Goal: Task Accomplishment & Management: Complete application form

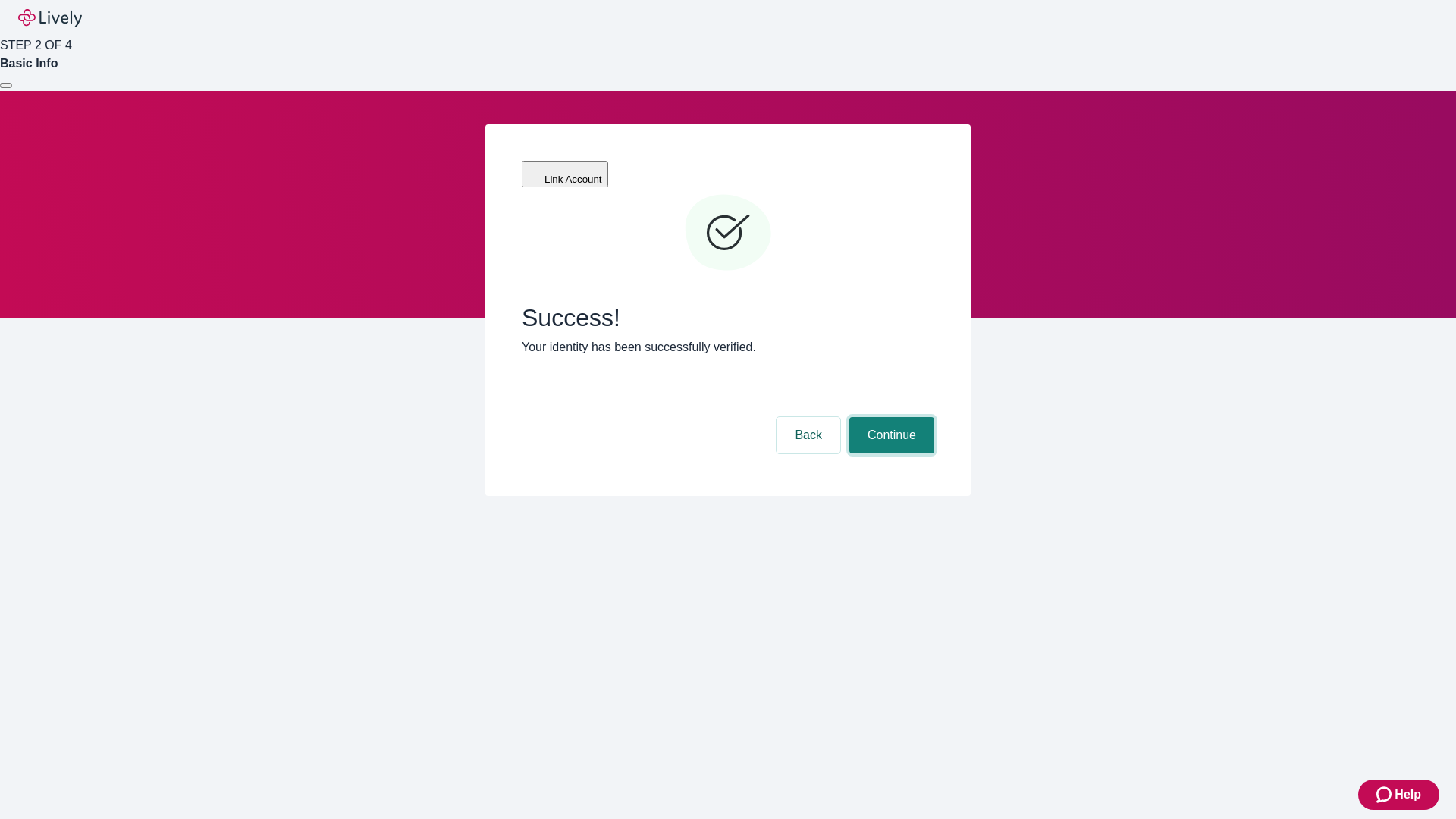
click at [890, 417] on button "Continue" at bounding box center [891, 435] width 85 height 36
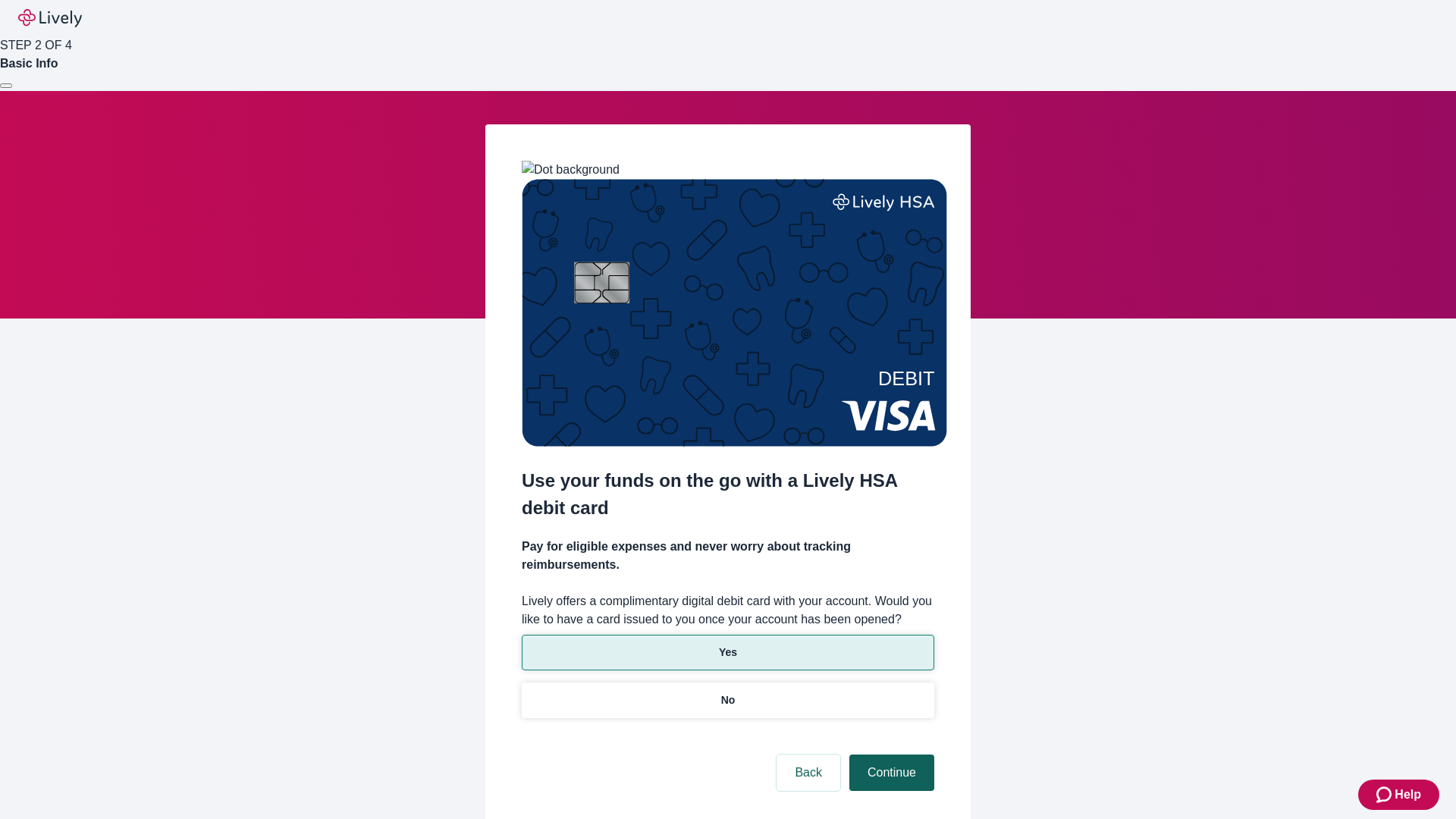
click at [727, 645] on p "Yes" at bounding box center [728, 652] width 18 height 16
click at [890, 755] on button "Continue" at bounding box center [891, 773] width 85 height 36
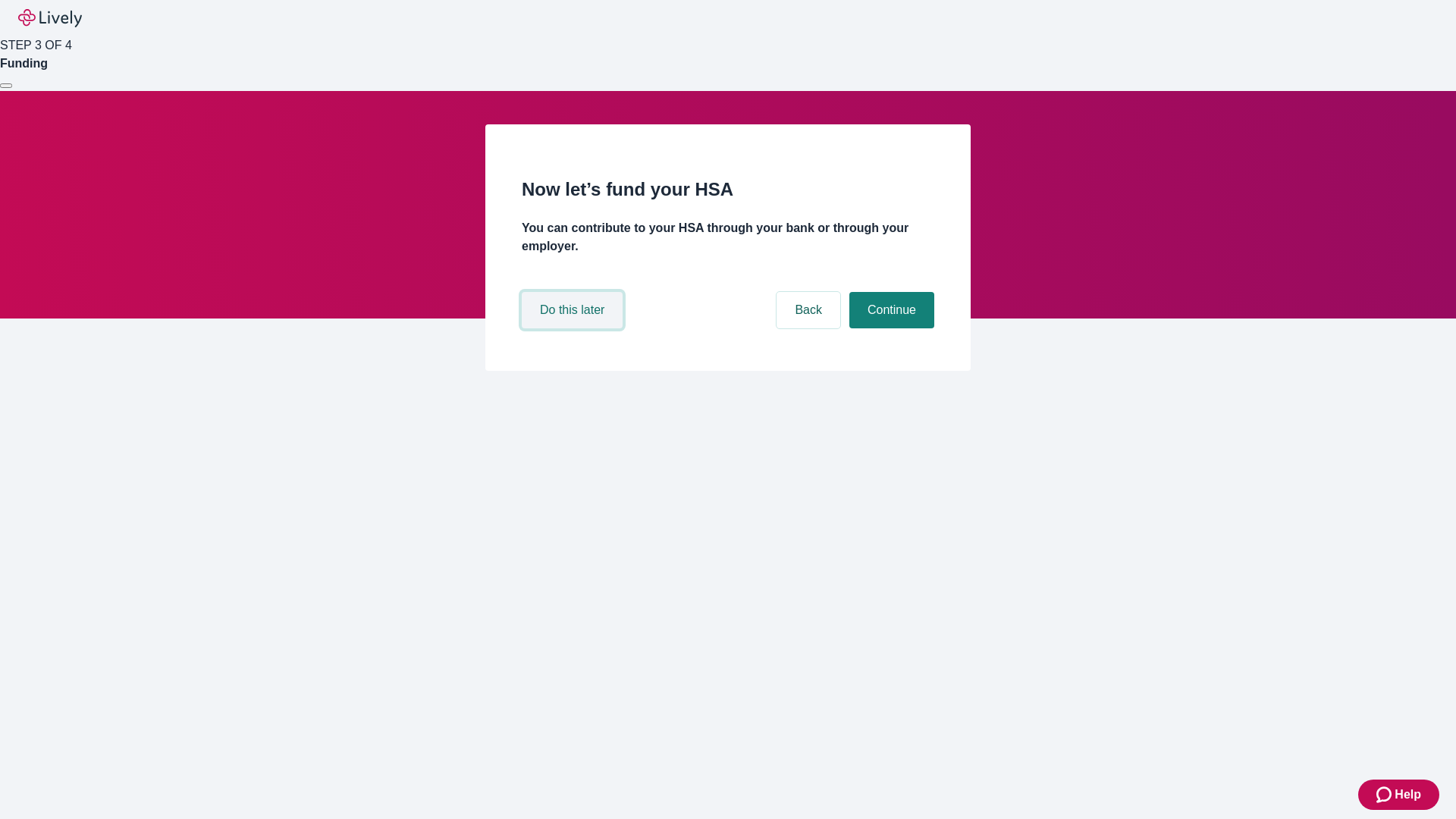
click at [574, 329] on button "Do this later" at bounding box center [572, 310] width 101 height 36
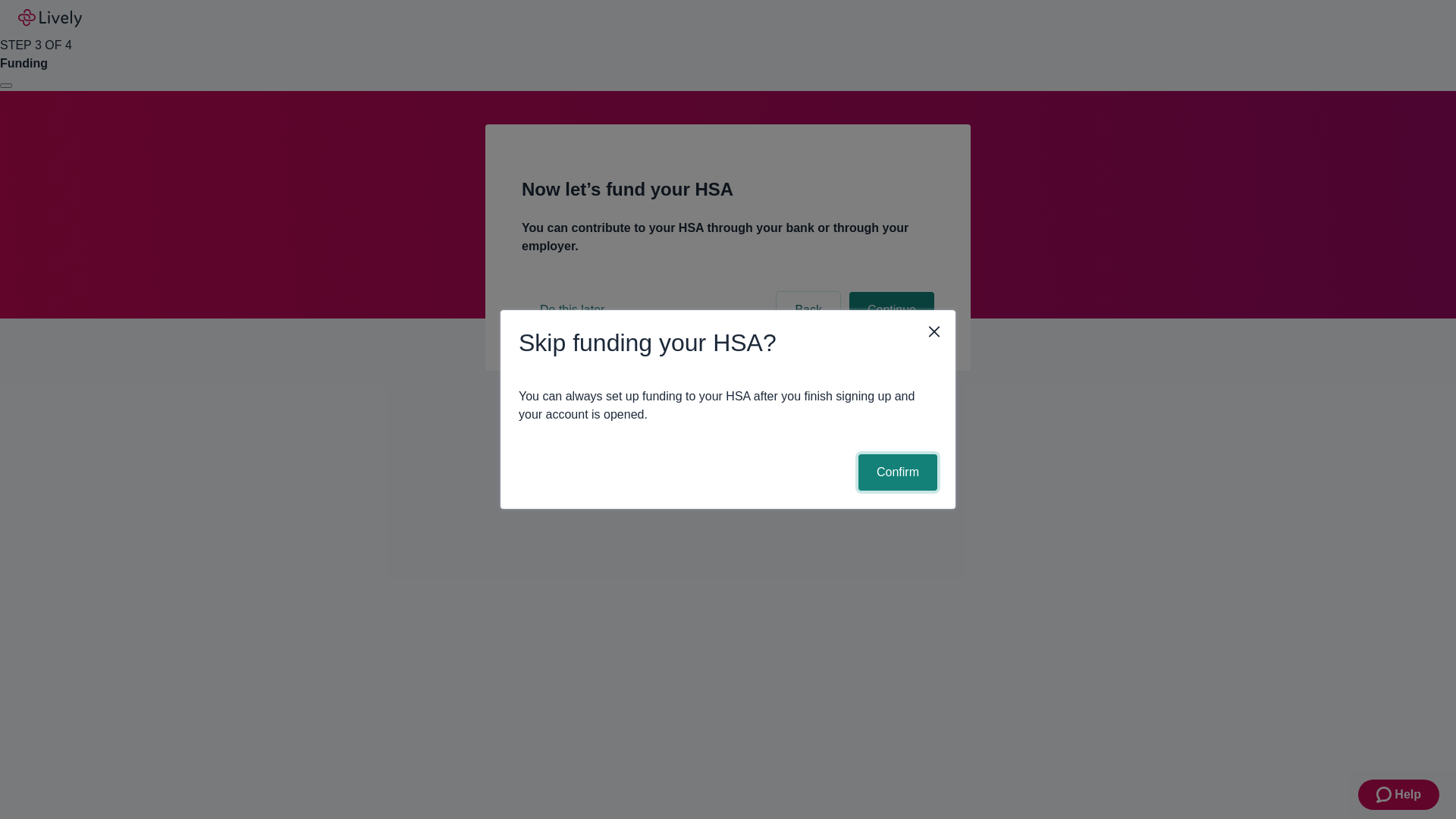
click at [896, 472] on button "Confirm" at bounding box center [898, 472] width 79 height 36
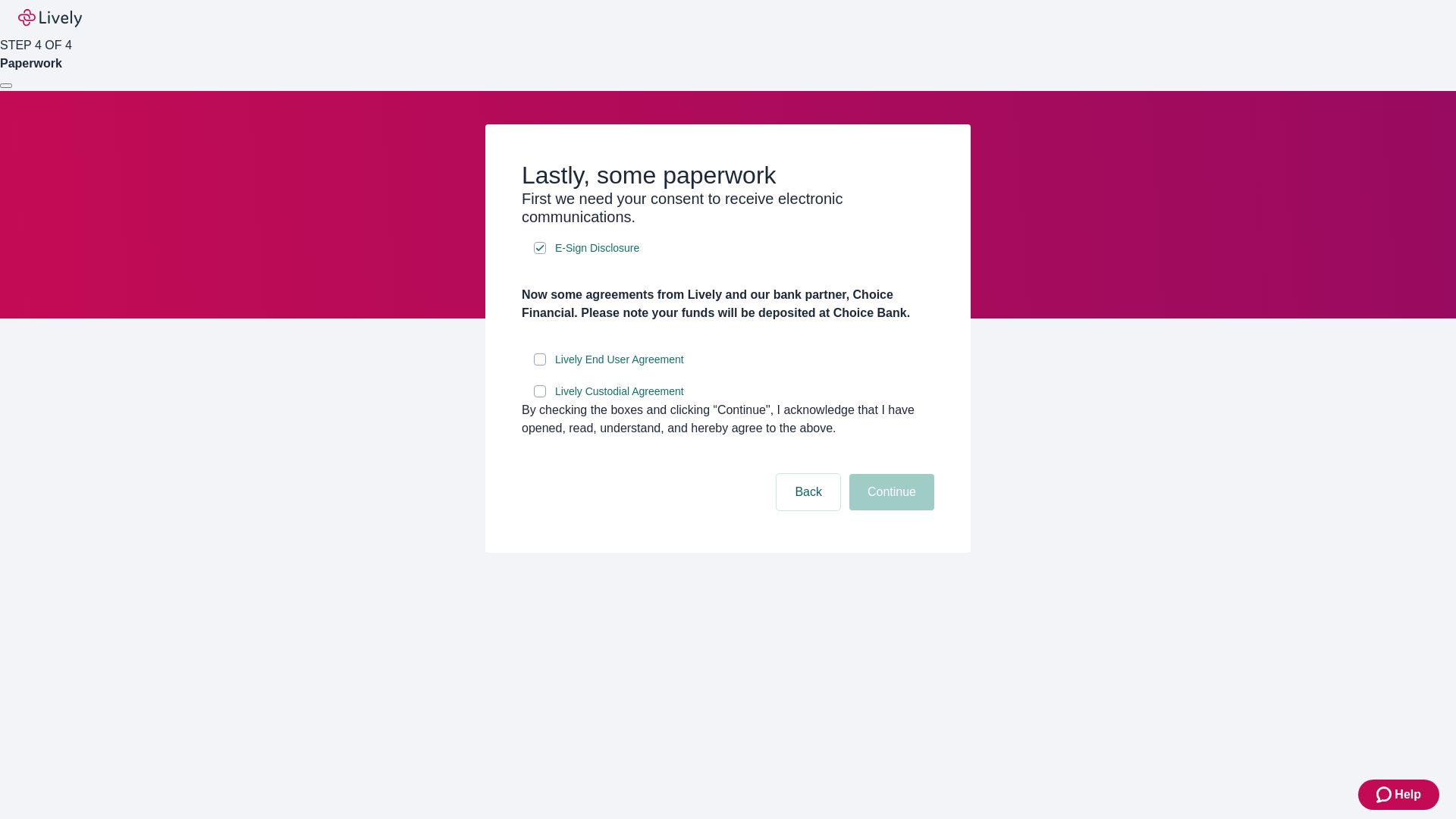
click at [540, 366] on input "Lively End User Agreement" at bounding box center [540, 359] width 12 height 12
checkbox input "true"
click at [540, 397] on input "Lively Custodial Agreement" at bounding box center [540, 391] width 12 height 12
checkbox input "true"
click at [890, 510] on button "Continue" at bounding box center [891, 492] width 85 height 36
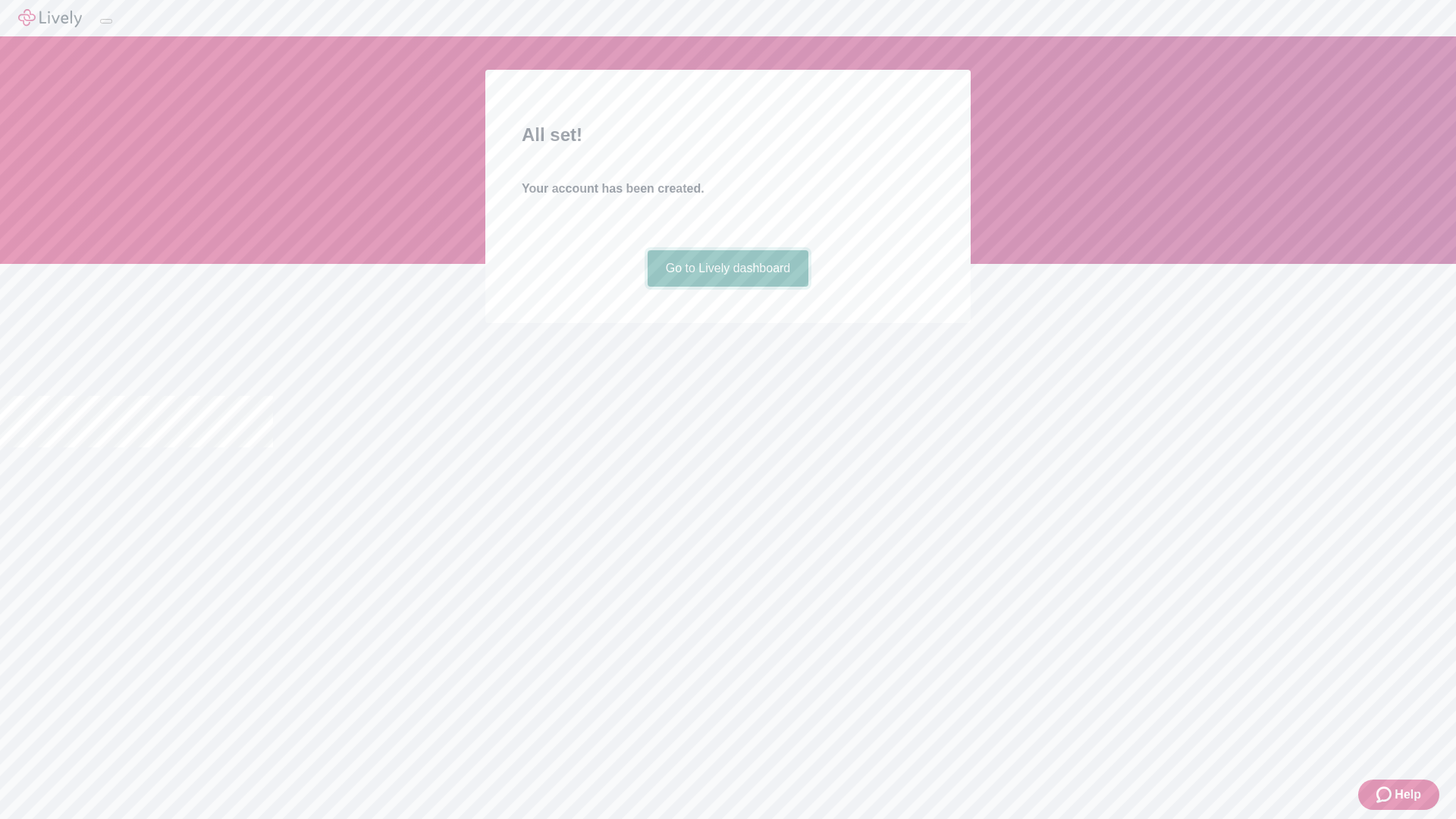
click at [727, 286] on link "Go to Lively dashboard" at bounding box center [728, 268] width 162 height 36
